Goal: Task Accomplishment & Management: Use online tool/utility

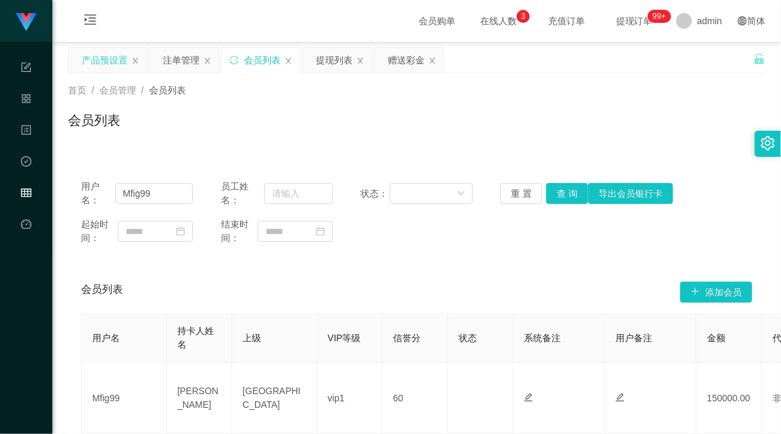
click at [114, 61] on div "产品预设置" at bounding box center [105, 60] width 46 height 25
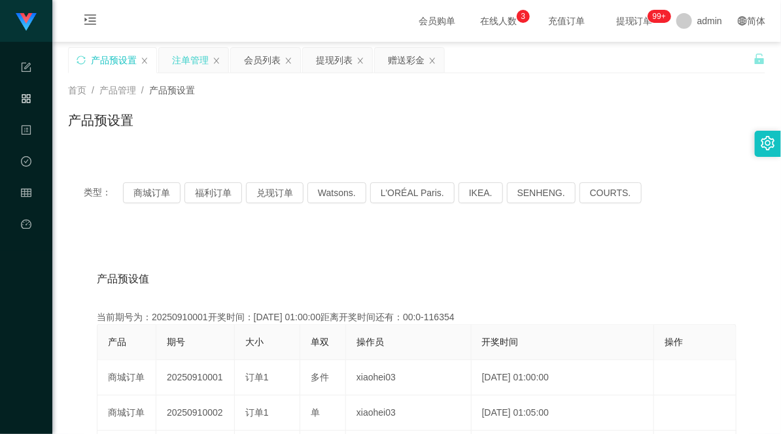
click at [185, 63] on div "注单管理" at bounding box center [190, 60] width 37 height 25
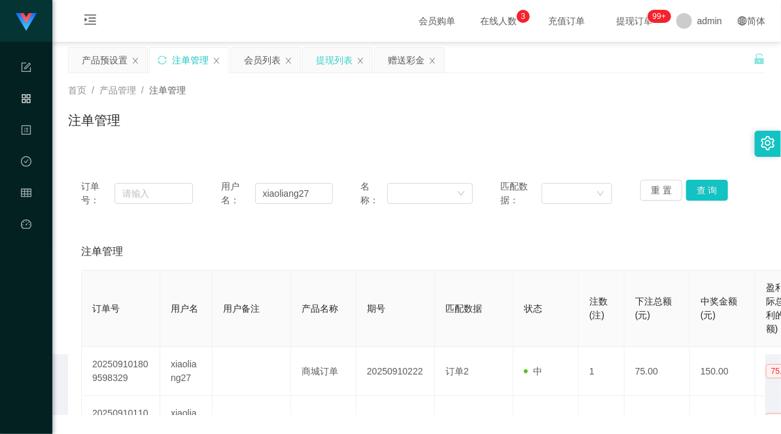
click at [334, 62] on div "提现列表" at bounding box center [334, 60] width 37 height 25
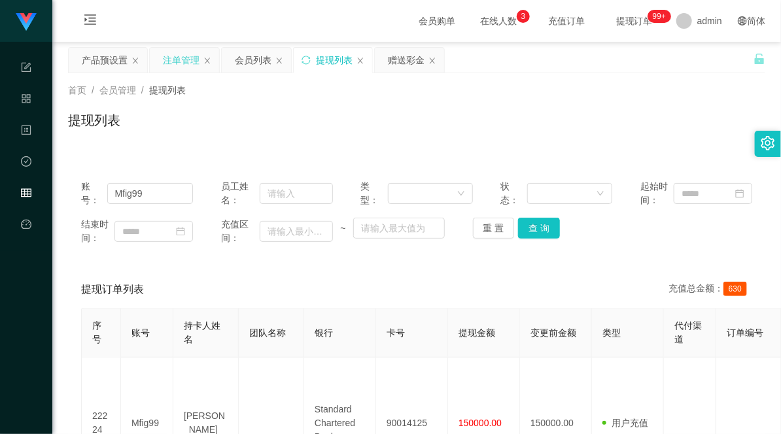
click at [161, 61] on div "注单管理" at bounding box center [184, 60] width 69 height 25
click at [178, 61] on div "注单管理" at bounding box center [181, 60] width 37 height 25
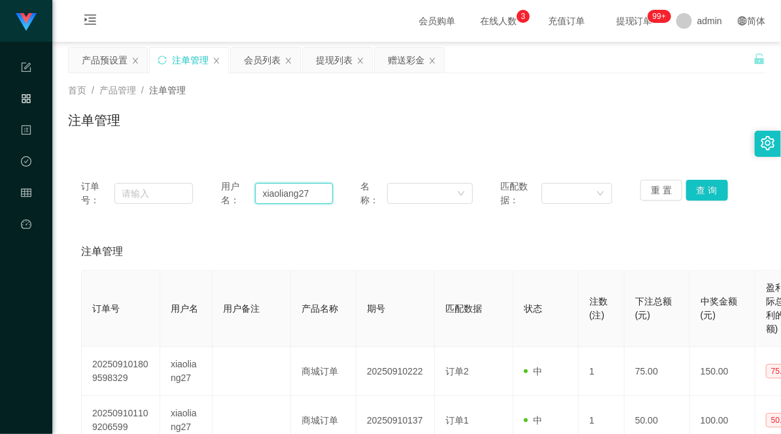
click at [299, 190] on input "xiaoliang27" at bounding box center [294, 193] width 78 height 21
click at [272, 58] on div "会员列表" at bounding box center [262, 60] width 37 height 25
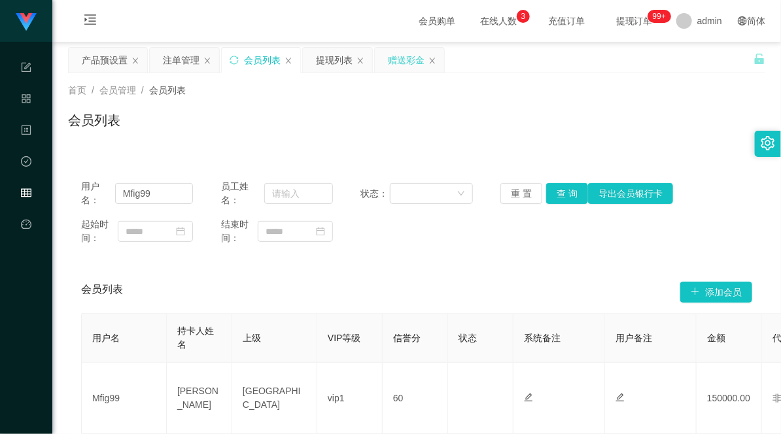
click at [401, 60] on div "赠送彩金" at bounding box center [406, 60] width 37 height 25
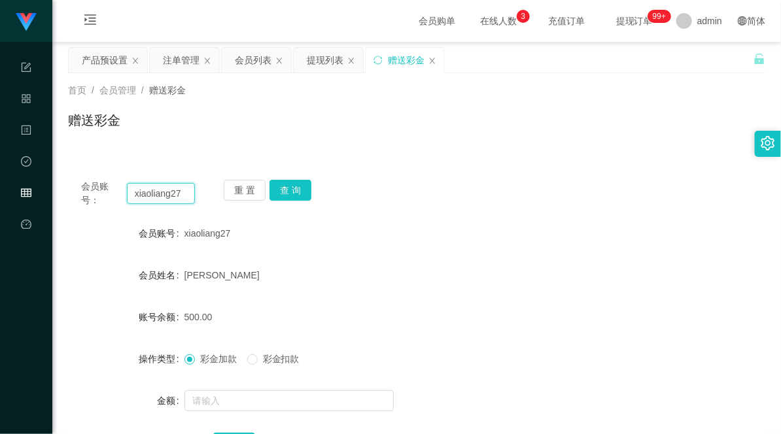
click at [167, 191] on input "xiaoliang27" at bounding box center [161, 193] width 69 height 21
paste input "91215120"
type input "91215120"
click at [286, 188] on button "查 询" at bounding box center [290, 190] width 42 height 21
